Goal: Task Accomplishment & Management: Use online tool/utility

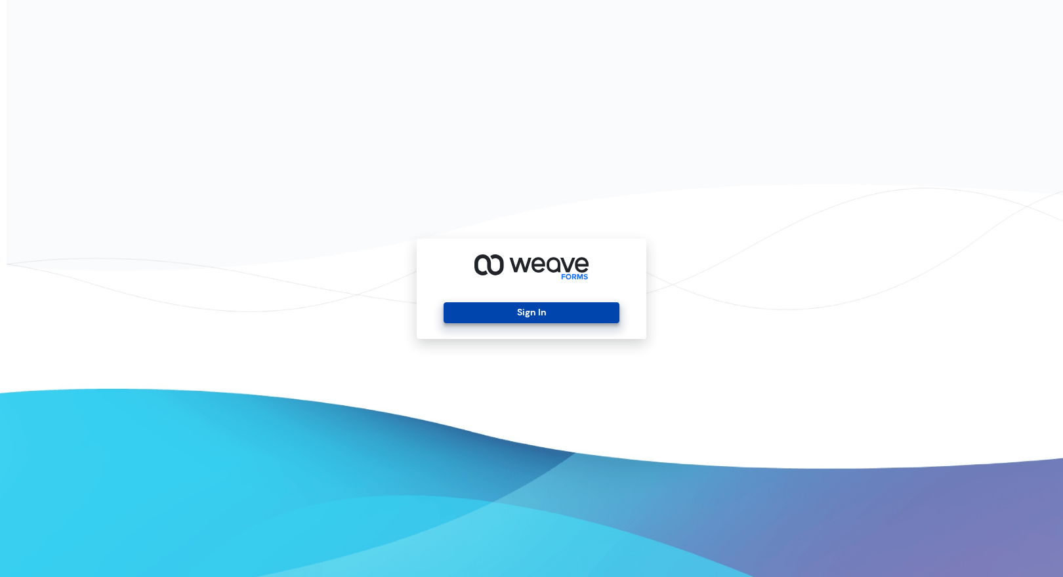
click at [582, 322] on button "Sign In" at bounding box center [531, 313] width 175 height 21
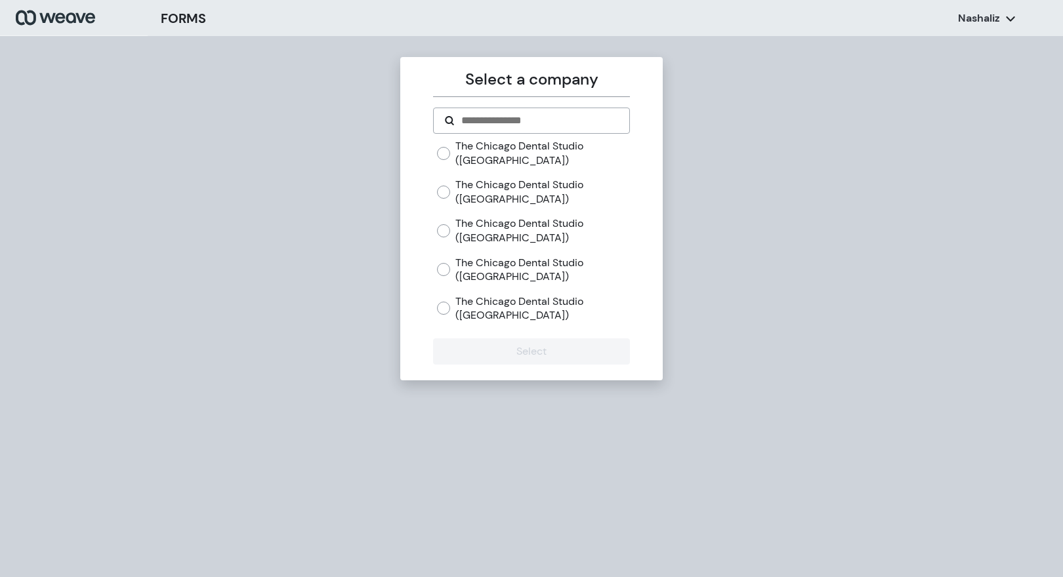
click at [508, 261] on label "The Chicago Dental Studio ([GEOGRAPHIC_DATA])" at bounding box center [542, 270] width 174 height 28
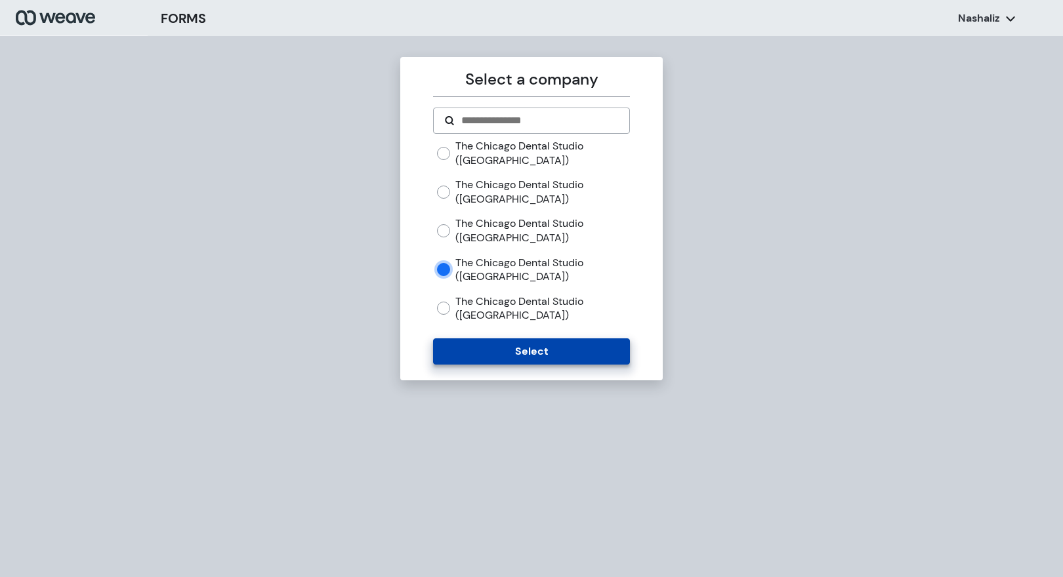
click at [487, 345] on button "Select" at bounding box center [531, 352] width 196 height 26
